Goal: Communication & Community: Share content

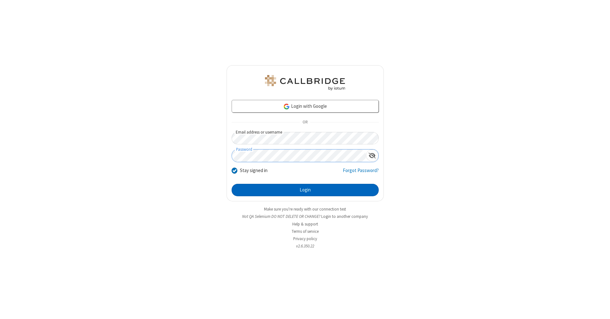
click at [305, 190] on button "Login" at bounding box center [305, 190] width 147 height 13
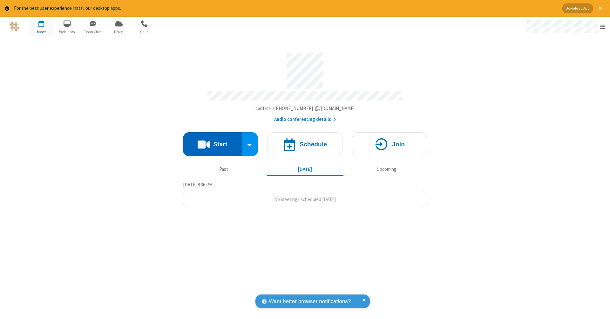
click at [212, 141] on button "Start" at bounding box center [212, 144] width 59 height 24
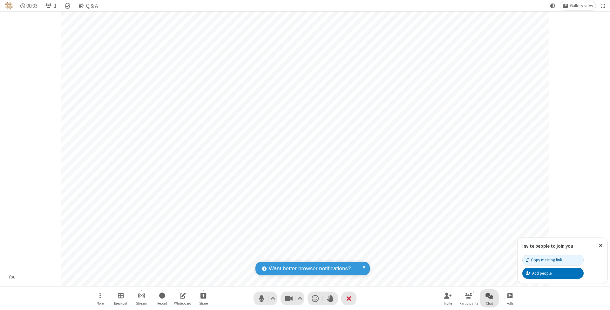
click at [489, 295] on span "Open chat" at bounding box center [490, 295] width 8 height 8
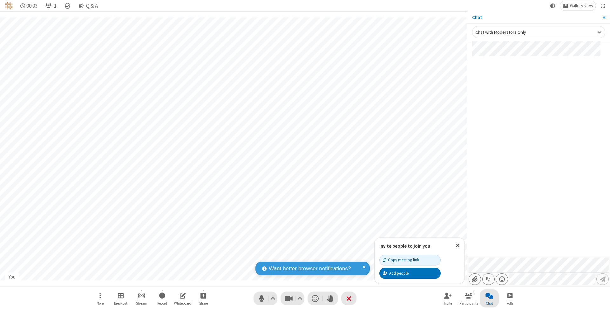
type input "C:\fakepath\doc_test.docx"
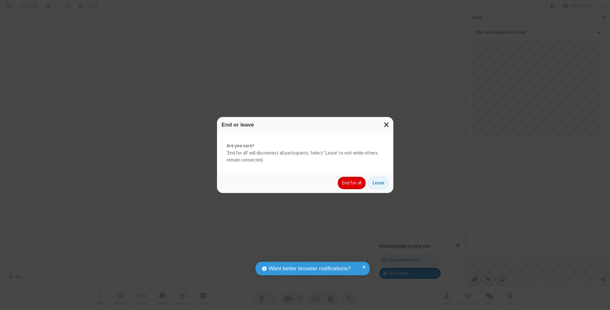
click at [352, 182] on button "End for all" at bounding box center [352, 183] width 28 height 13
